Goal: Task Accomplishment & Management: Manage account settings

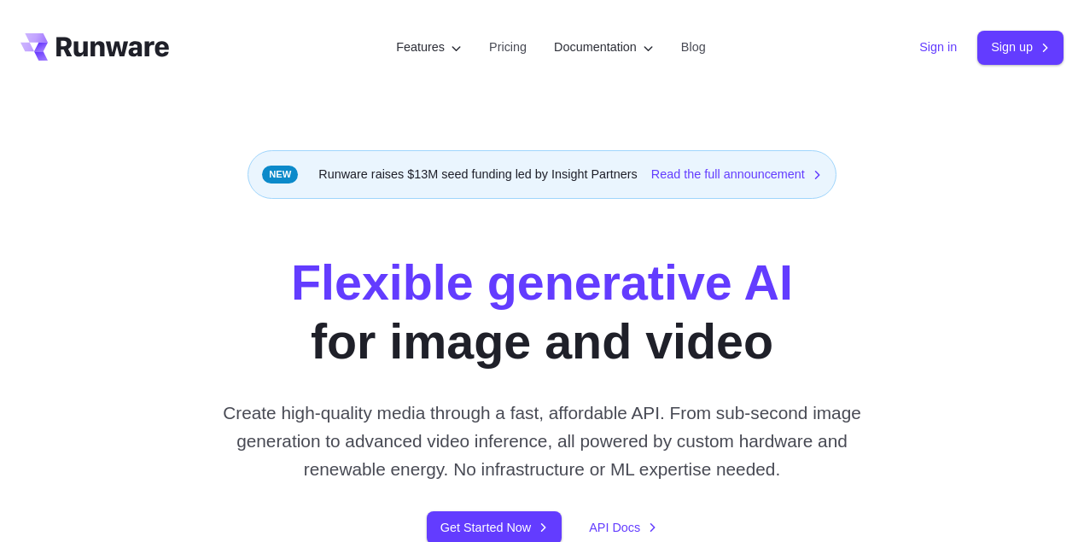
drag, startPoint x: 0, startPoint y: 0, endPoint x: 938, endPoint y: 49, distance: 939.7
click at [938, 49] on link "Sign in" at bounding box center [938, 48] width 38 height 20
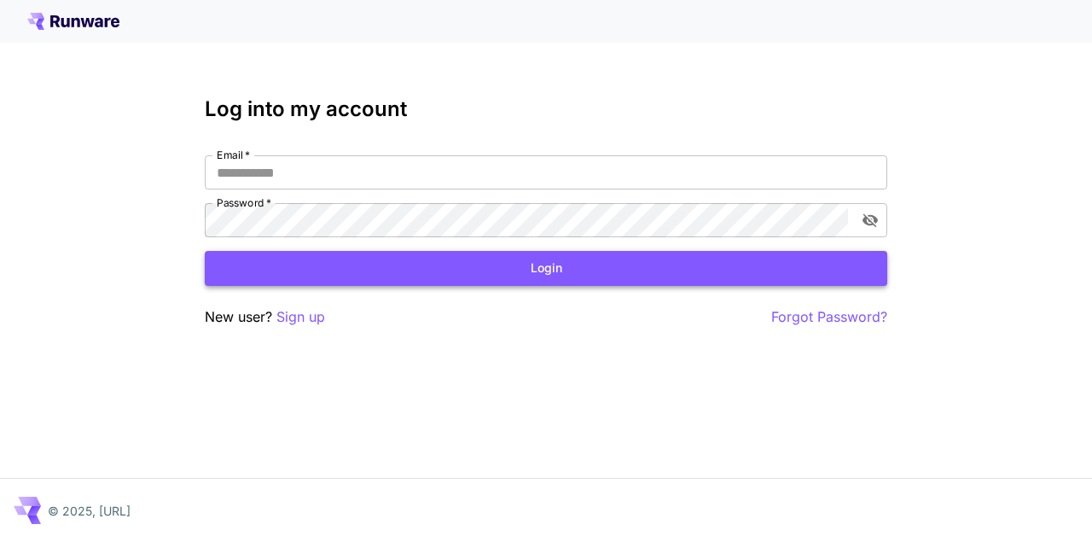
type input "**********"
click at [573, 267] on button "Login" at bounding box center [546, 268] width 683 height 35
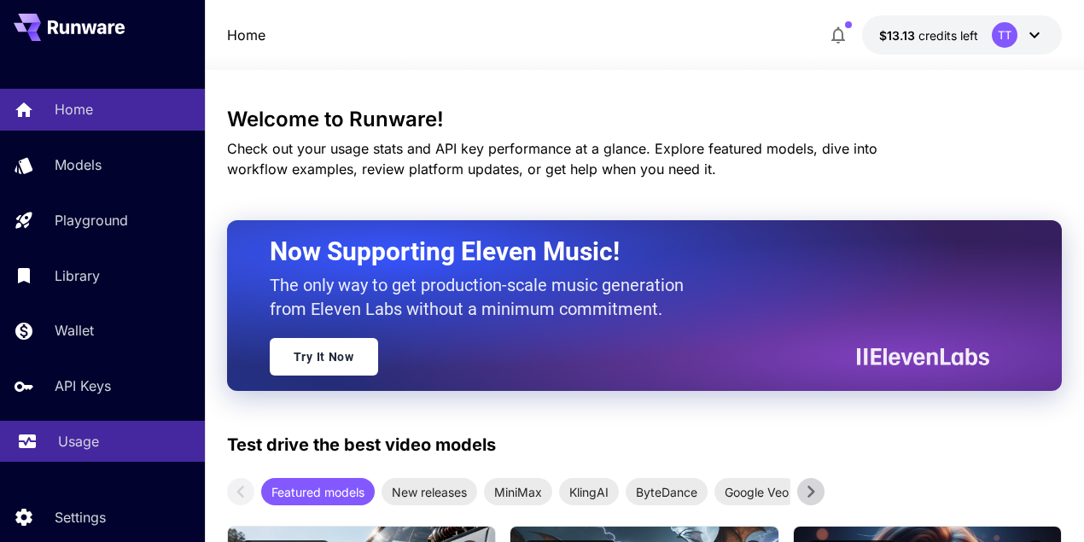
click at [72, 440] on p "Usage" at bounding box center [78, 441] width 41 height 20
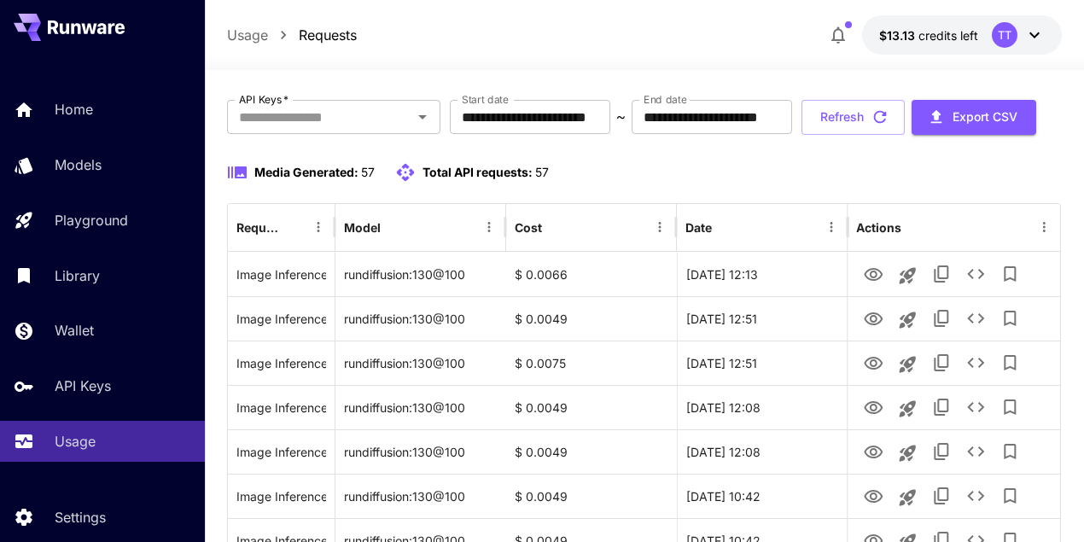
scroll to position [113, 0]
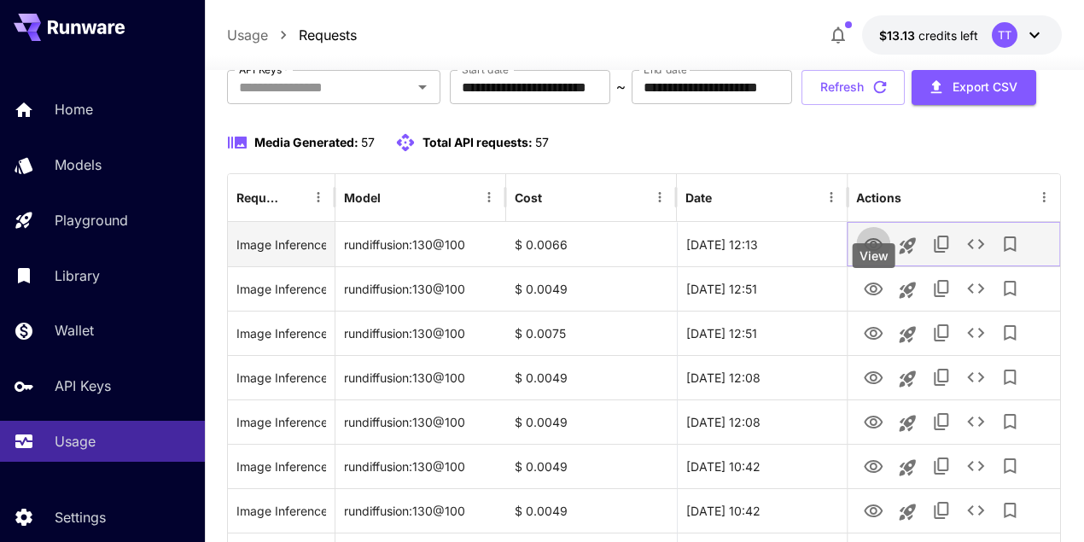
click at [871, 255] on icon "View" at bounding box center [873, 245] width 20 height 20
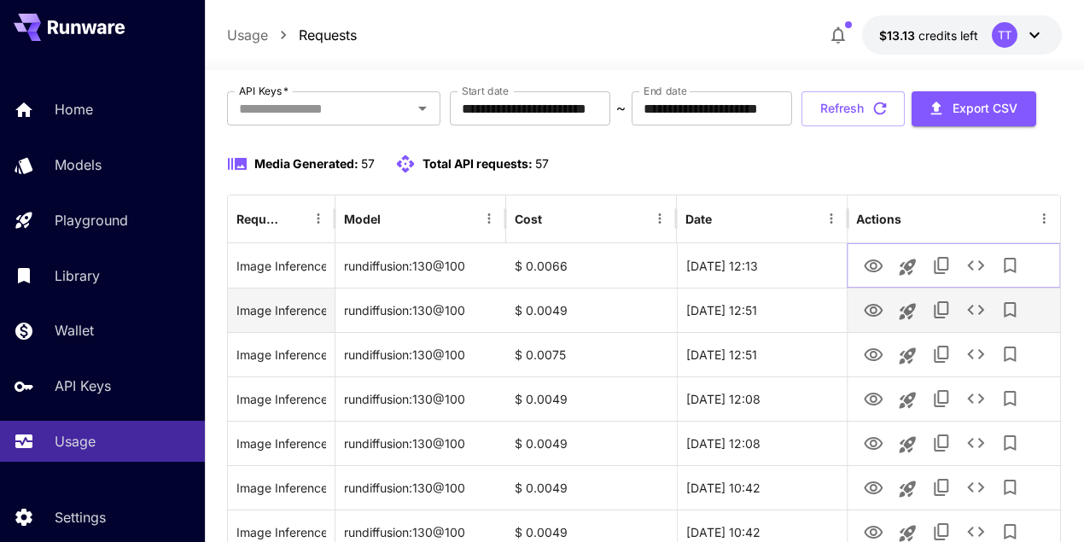
scroll to position [56, 0]
